Goal: Navigation & Orientation: Find specific page/section

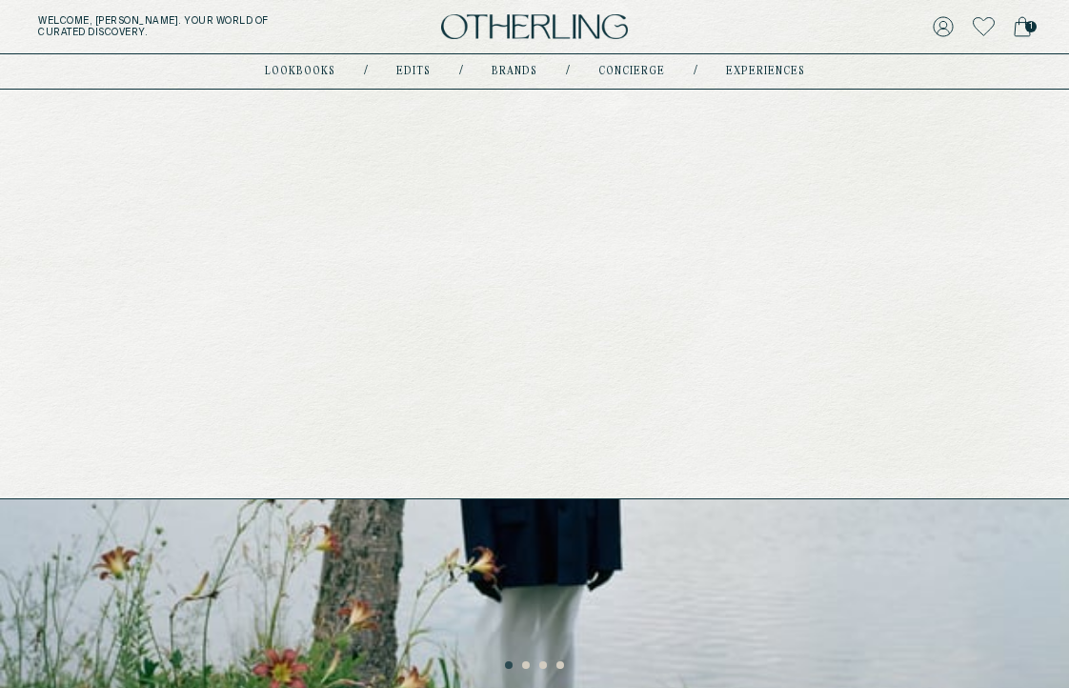
click at [411, 67] on link "Edits" at bounding box center [413, 72] width 34 height 10
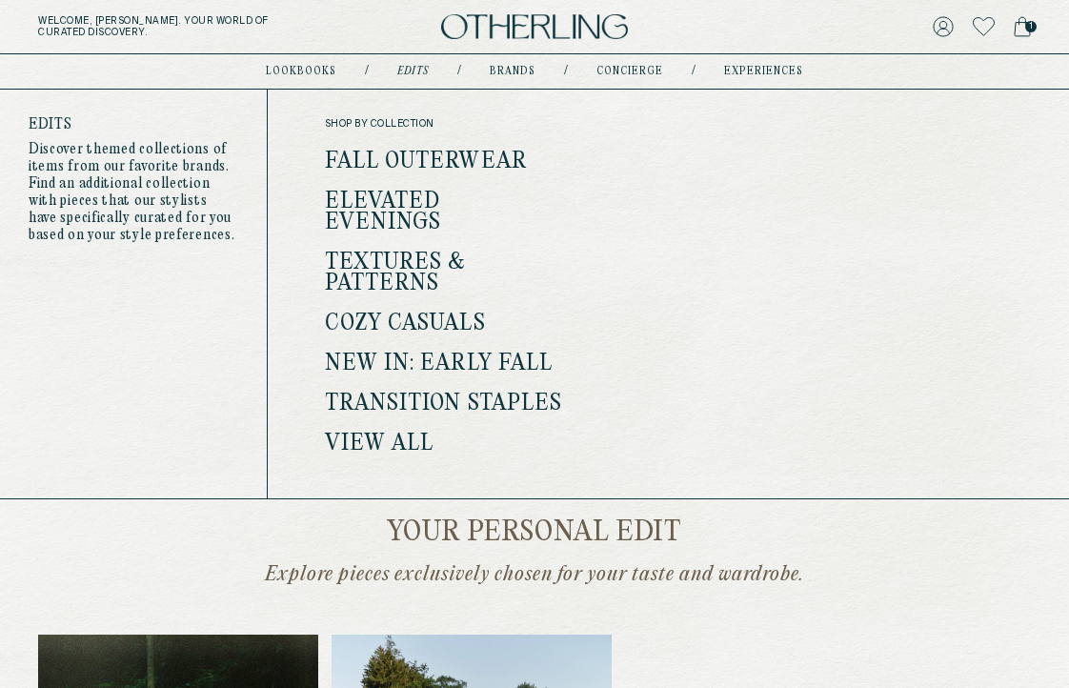
click at [415, 72] on link "Edits" at bounding box center [412, 72] width 31 height 10
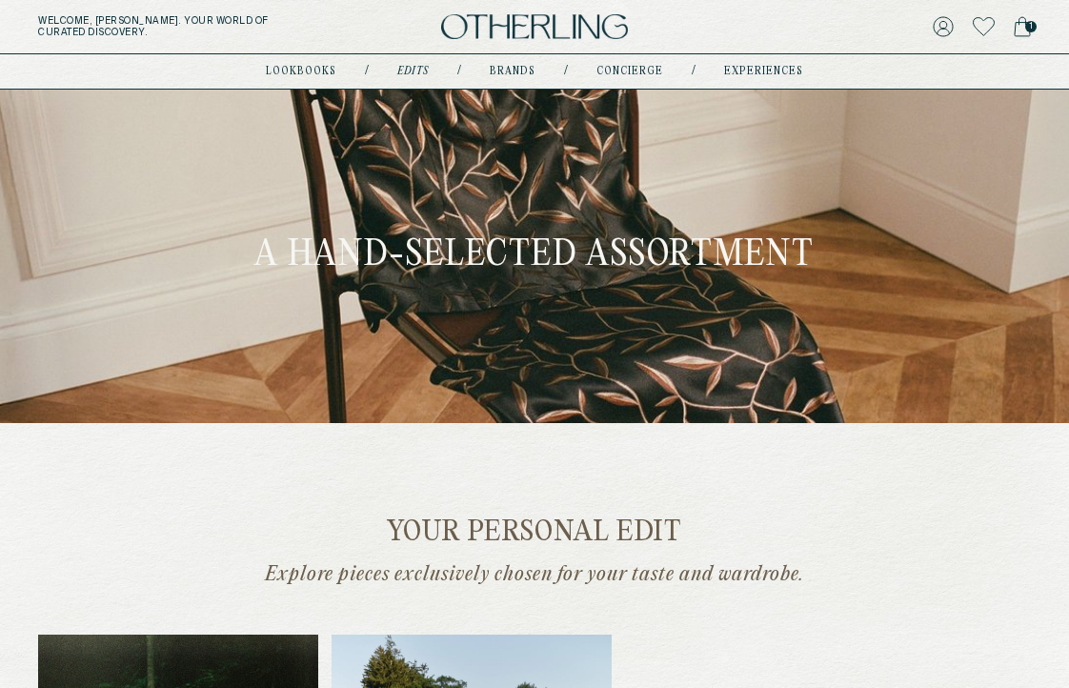
click at [485, 70] on nav "lookbooks / Edits / Brands / concierge / experiences" at bounding box center [534, 71] width 537 height 15
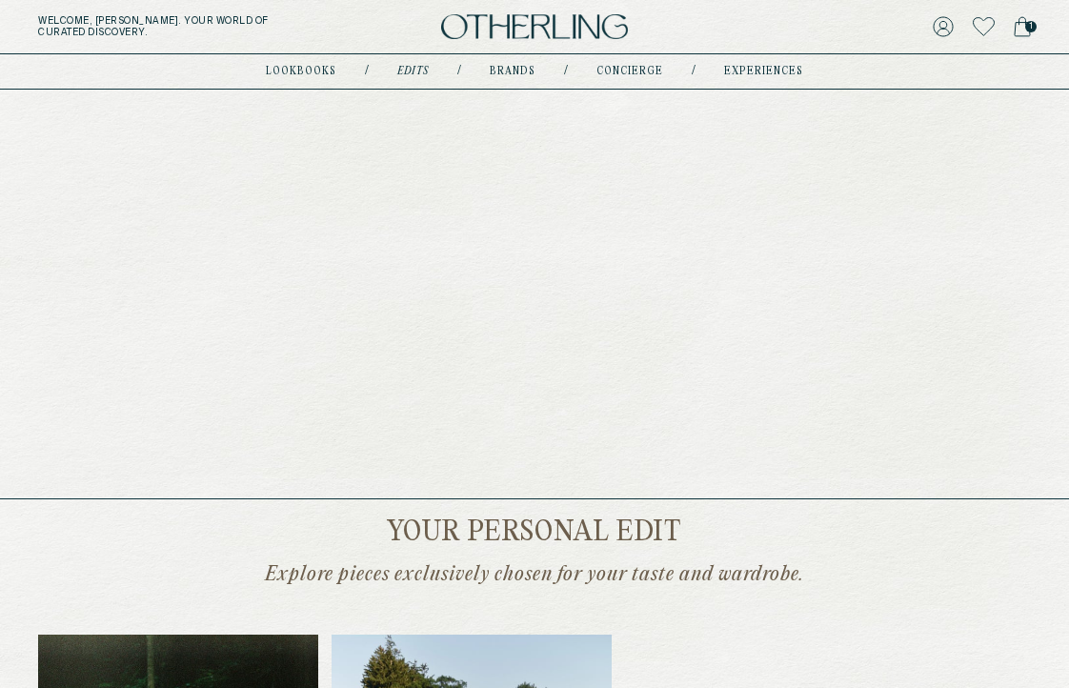
click at [504, 71] on link "Brands" at bounding box center [513, 72] width 46 height 10
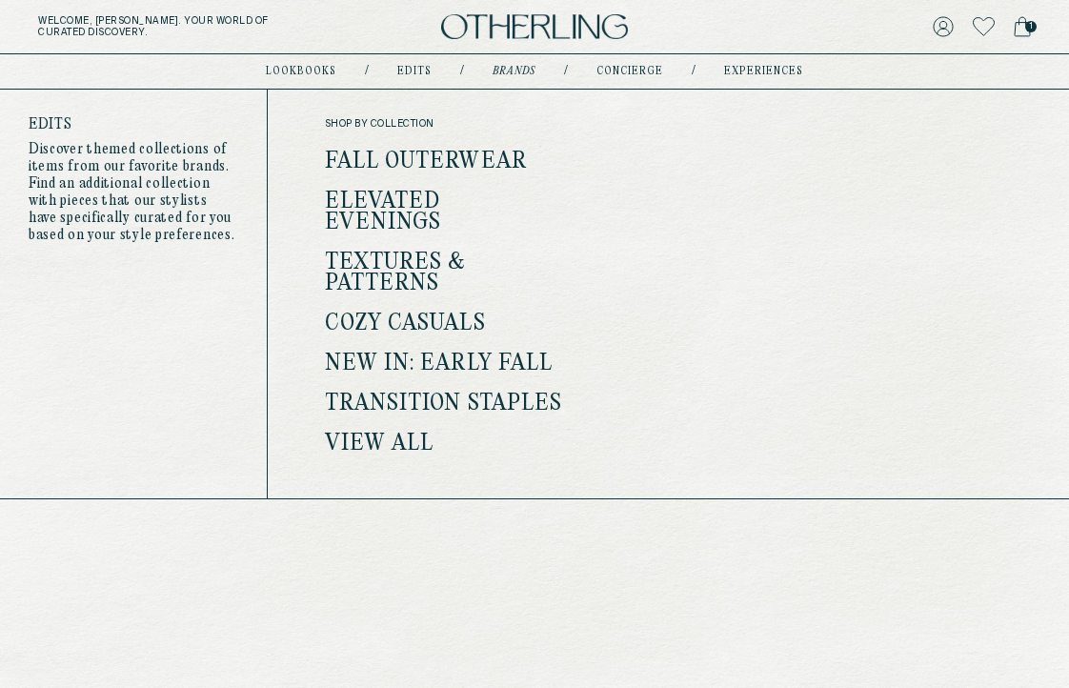
click at [418, 74] on link "Edits" at bounding box center [414, 72] width 34 height 10
